Goal: Task Accomplishment & Management: Use online tool/utility

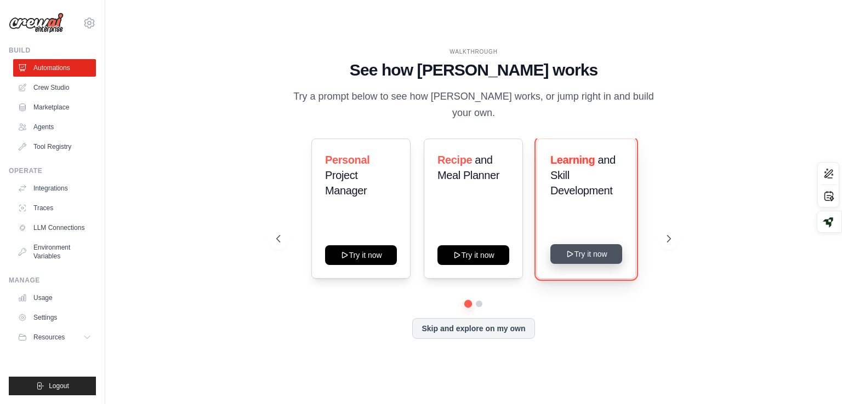
click at [590, 251] on button "Try it now" at bounding box center [586, 254] width 72 height 20
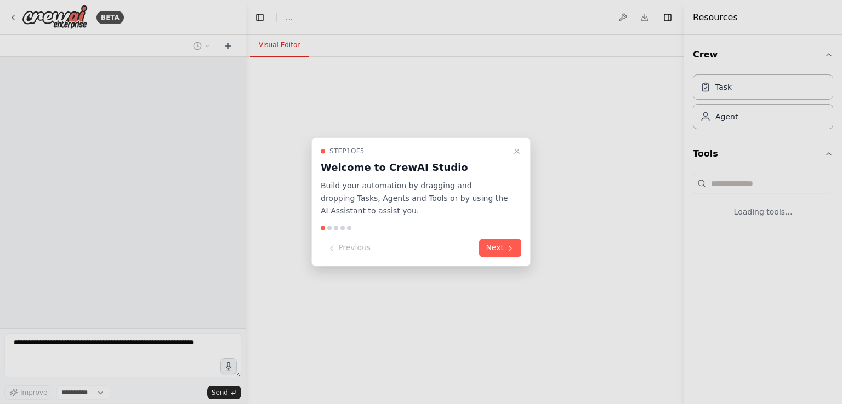
select select "****"
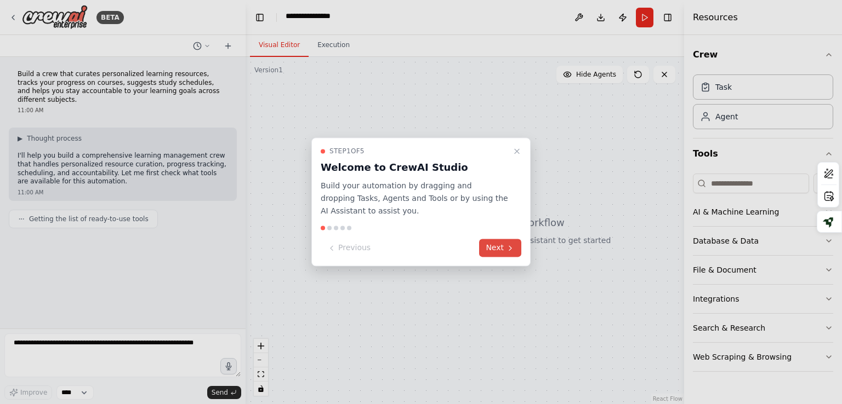
click at [506, 253] on icon at bounding box center [510, 248] width 9 height 9
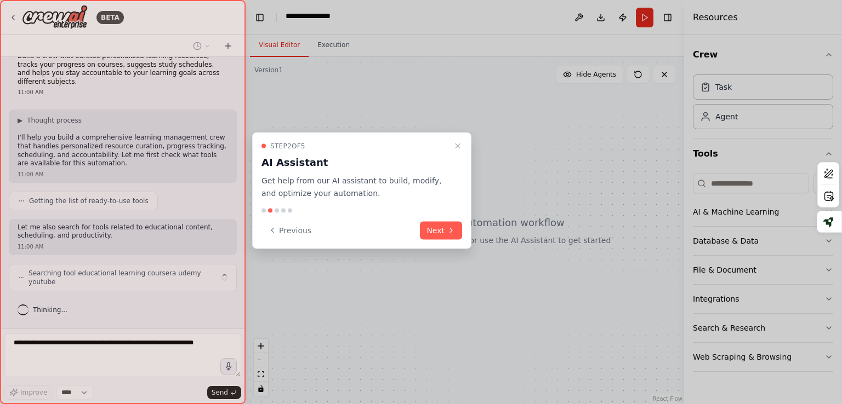
scroll to position [115, 0]
click at [448, 235] on icon at bounding box center [451, 230] width 9 height 9
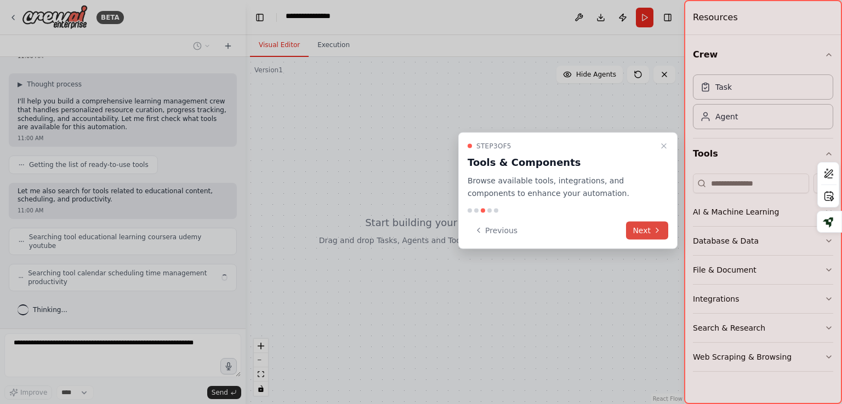
scroll to position [159, 0]
click at [648, 239] on button "Next" at bounding box center [647, 230] width 42 height 18
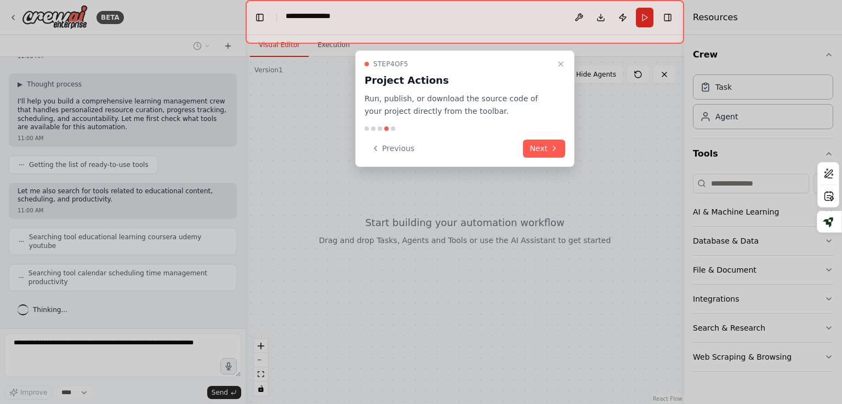
scroll to position [193, 0]
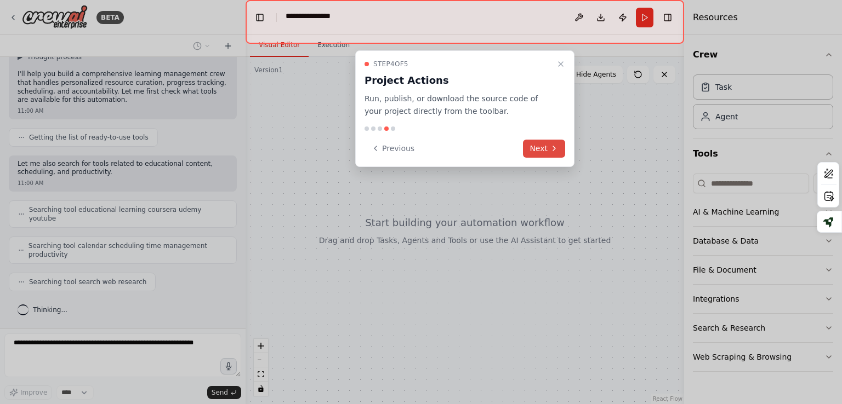
click at [550, 153] on icon at bounding box center [554, 148] width 9 height 9
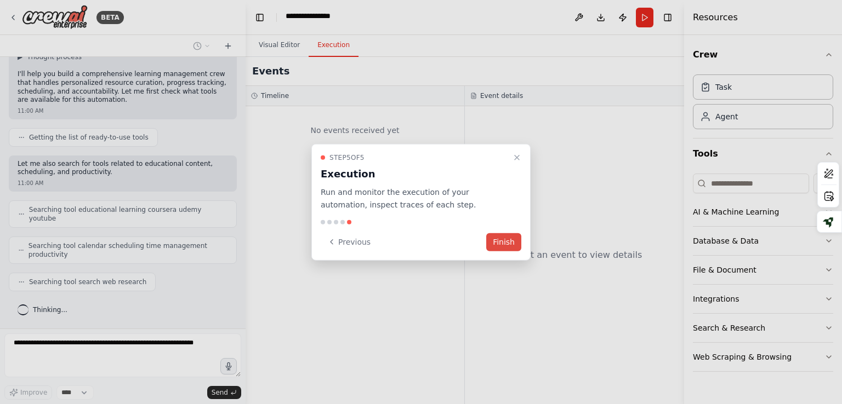
click at [503, 247] on button "Finish" at bounding box center [503, 242] width 35 height 18
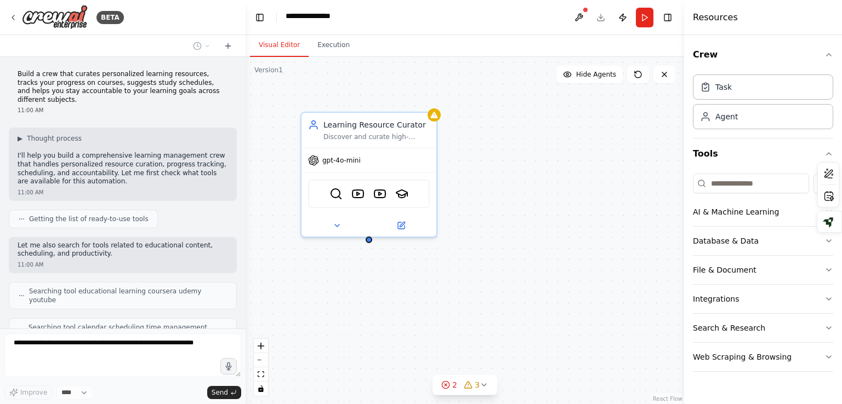
scroll to position [369, 0]
